Goal: Book appointment/travel/reservation

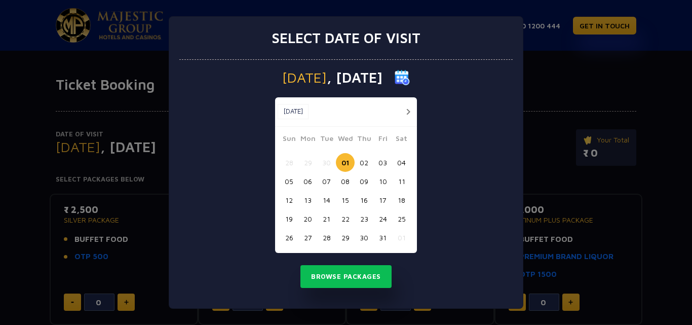
click at [410, 111] on button "button" at bounding box center [408, 111] width 13 height 13
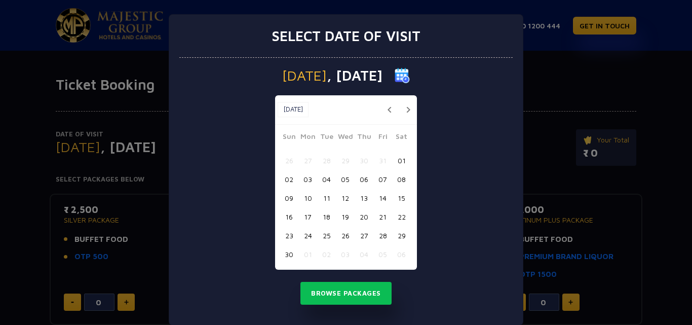
click at [410, 111] on button "button" at bounding box center [408, 109] width 13 height 13
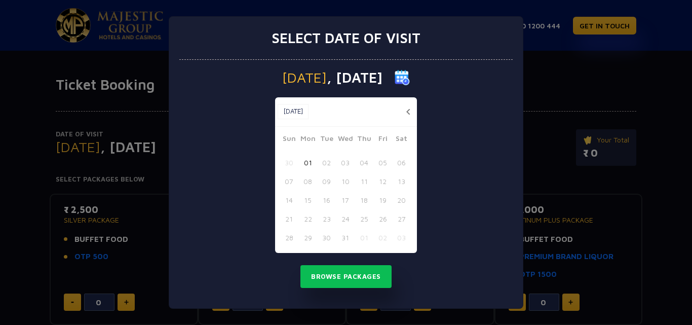
click at [410, 111] on button "button" at bounding box center [408, 111] width 13 height 13
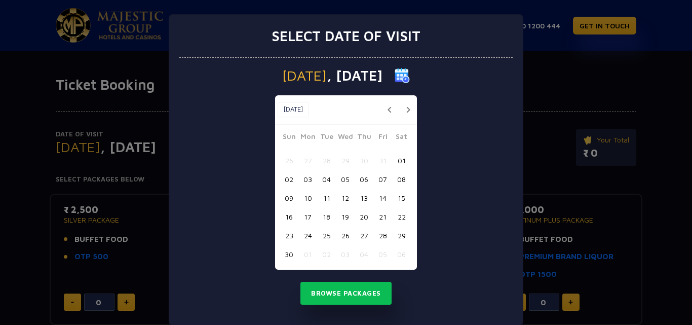
click at [406, 109] on button "button" at bounding box center [408, 109] width 13 height 13
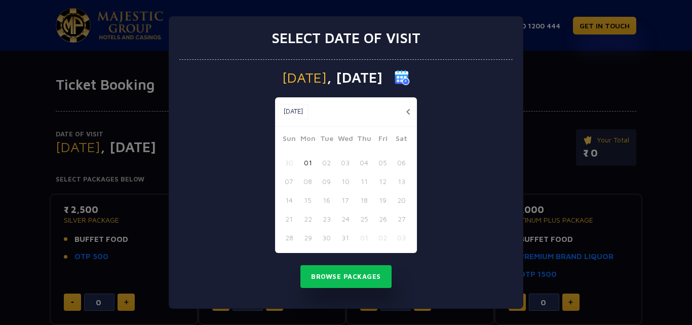
click at [375, 170] on div "30 01 02 03 04 05 06" at bounding box center [345, 162] width 133 height 19
click at [336, 224] on div "21 22 23 24 25 26 27" at bounding box center [345, 218] width 133 height 19
click at [337, 224] on div "21 22 23 24 25 26 27" at bounding box center [345, 218] width 133 height 19
click at [294, 191] on div "Sun Mon Tue Wed Thu Fri Sat 30 01 02 03 04 05 06 07 08 09 10 11 12 13 14 15 16 …" at bounding box center [346, 193] width 142 height 120
click at [285, 111] on button "[DATE]" at bounding box center [292, 111] width 31 height 15
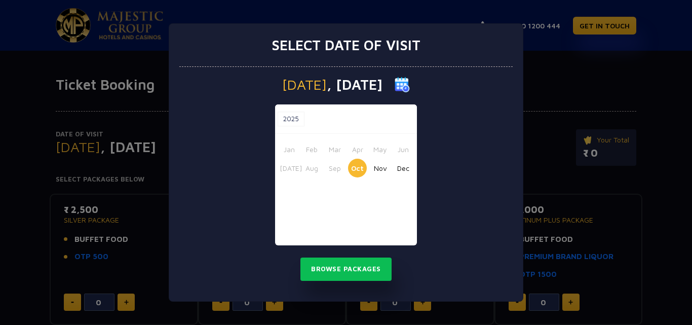
click at [407, 167] on button "Dec" at bounding box center [402, 167] width 19 height 19
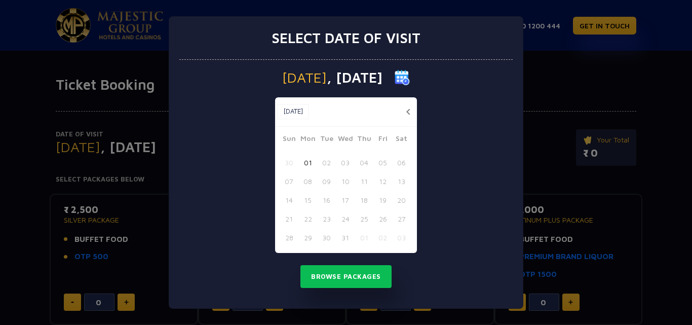
click at [572, 94] on div "Select date of visit [DATE] [DATE] [DATE] Sun Mon Tue Wed Thu Fri Sat 30 01 02 …" at bounding box center [346, 162] width 692 height 325
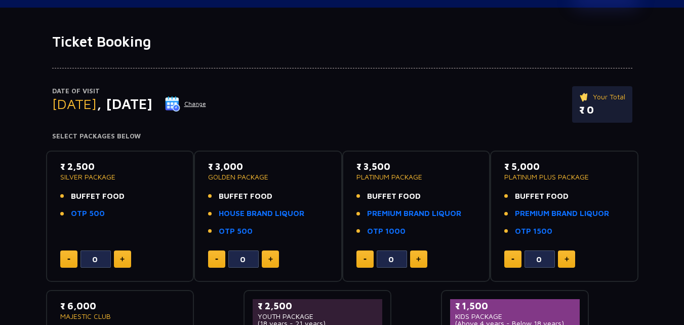
scroll to position [101, 0]
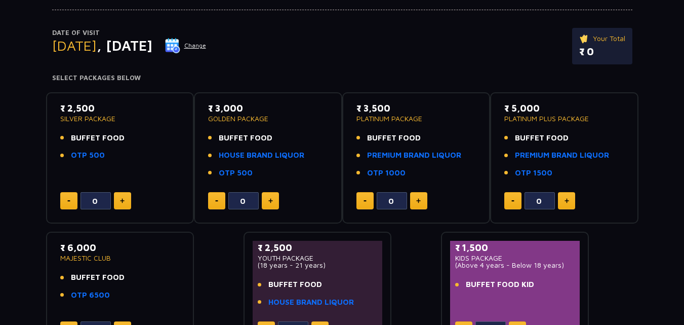
click at [180, 45] on img at bounding box center [172, 45] width 15 height 15
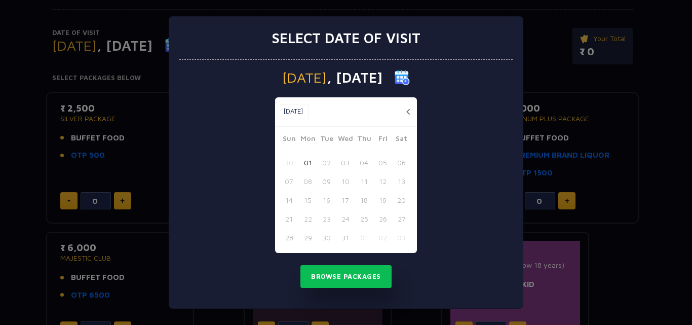
click at [135, 56] on div "Select date of visit [DATE] [DATE] [DATE] Sun Mon Tue Wed Thu Fri Sat 30 01 02 …" at bounding box center [346, 162] width 692 height 325
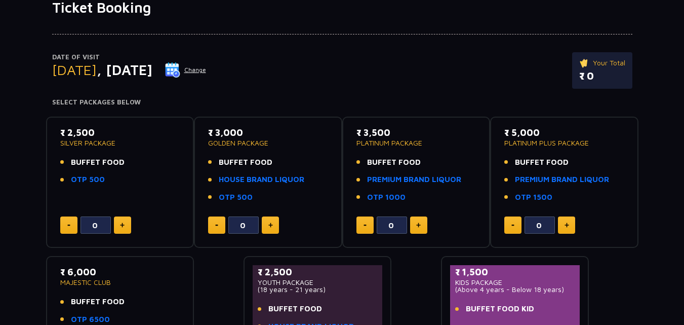
scroll to position [0, 0]
